Goal: Browse casually: Explore the website without a specific task or goal

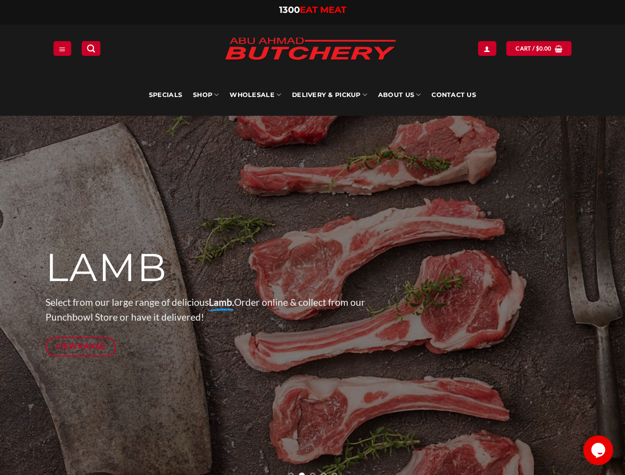
click at [312, 238] on div at bounding box center [313, 301] width 534 height 371
click at [62, 48] on icon "Menu" at bounding box center [62, 49] width 7 height 8
click at [206, 95] on link "SHOP" at bounding box center [206, 95] width 26 height 42
click at [256, 95] on link "Wholesale" at bounding box center [255, 95] width 51 height 42
click at [330, 95] on link "Delivery & Pickup" at bounding box center [329, 95] width 75 height 42
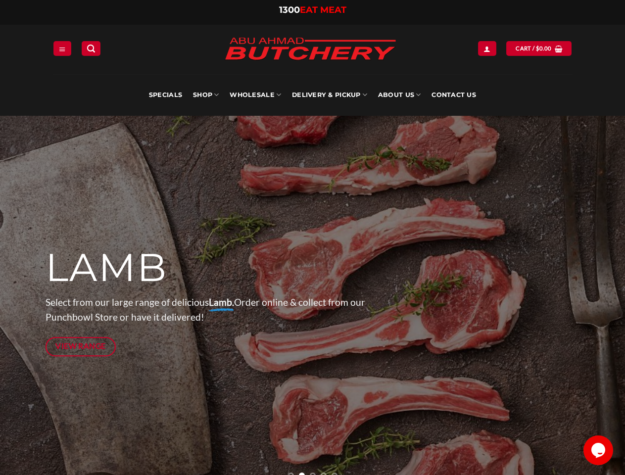
click at [399, 95] on link "About Us" at bounding box center [399, 95] width 43 height 42
click at [312, 295] on p "Select from our large range of delicious Lamb. Order online & collect from our …" at bounding box center [222, 310] width 353 height 30
click at [25, 301] on icon "Previous" at bounding box center [25, 301] width 18 height 18
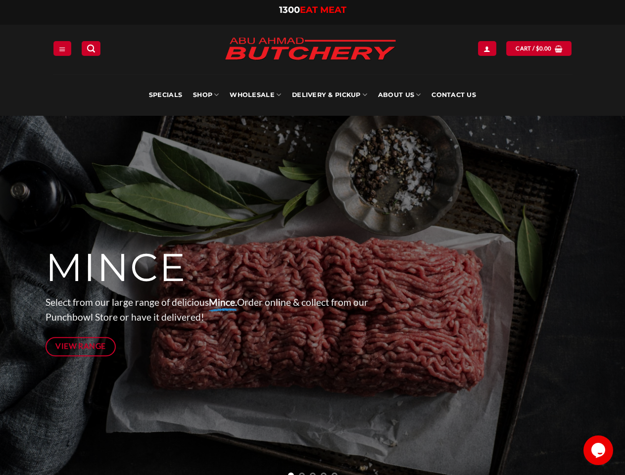
click at [25, 301] on icon "Previous" at bounding box center [25, 301] width 18 height 18
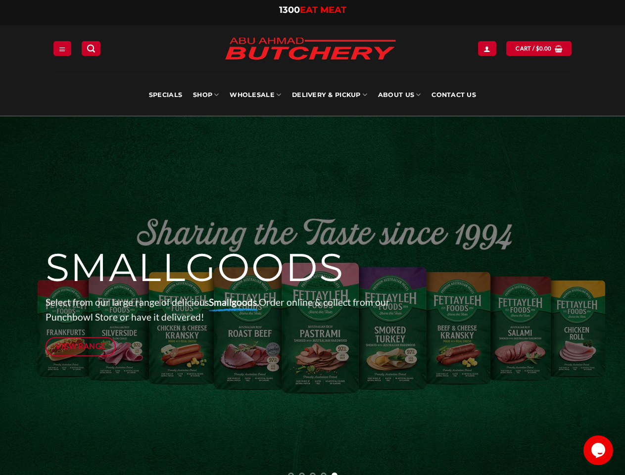
click at [600, 301] on icon "Next" at bounding box center [600, 301] width 18 height 18
